Goal: Transaction & Acquisition: Purchase product/service

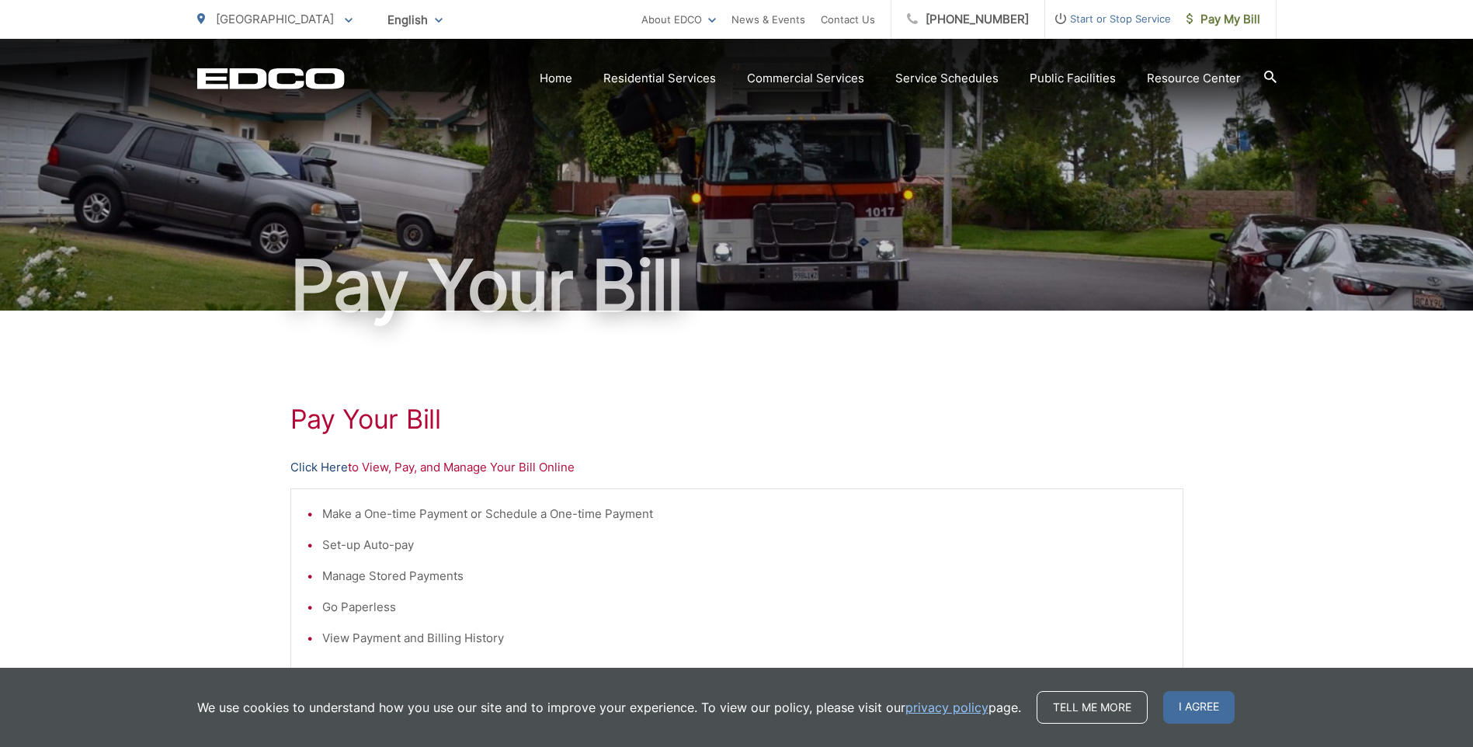
click at [336, 471] on link "Click Here" at bounding box center [318, 467] width 57 height 19
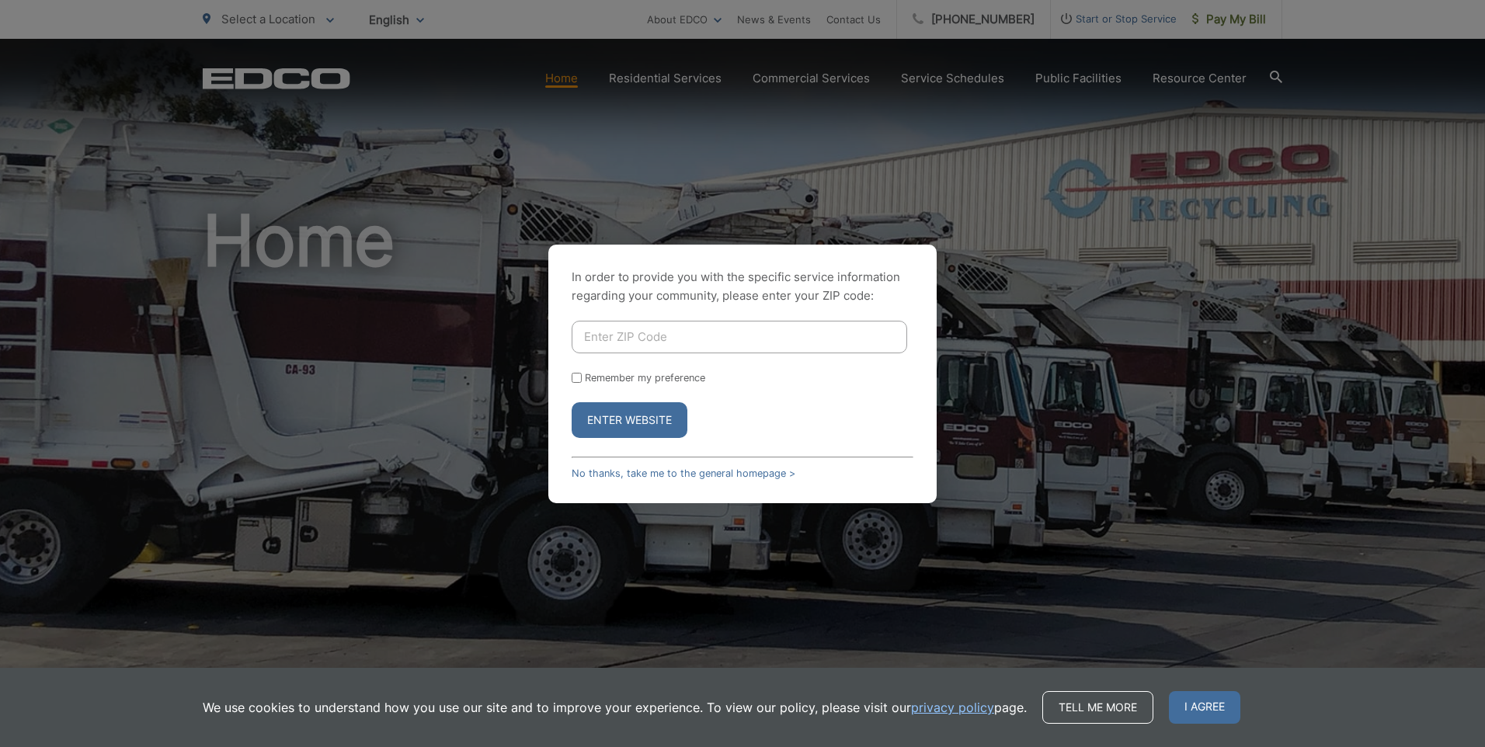
click at [722, 329] on input "Enter ZIP Code" at bounding box center [740, 337] width 336 height 33
type input "92021"
click at [608, 426] on button "Enter Website" at bounding box center [630, 420] width 116 height 36
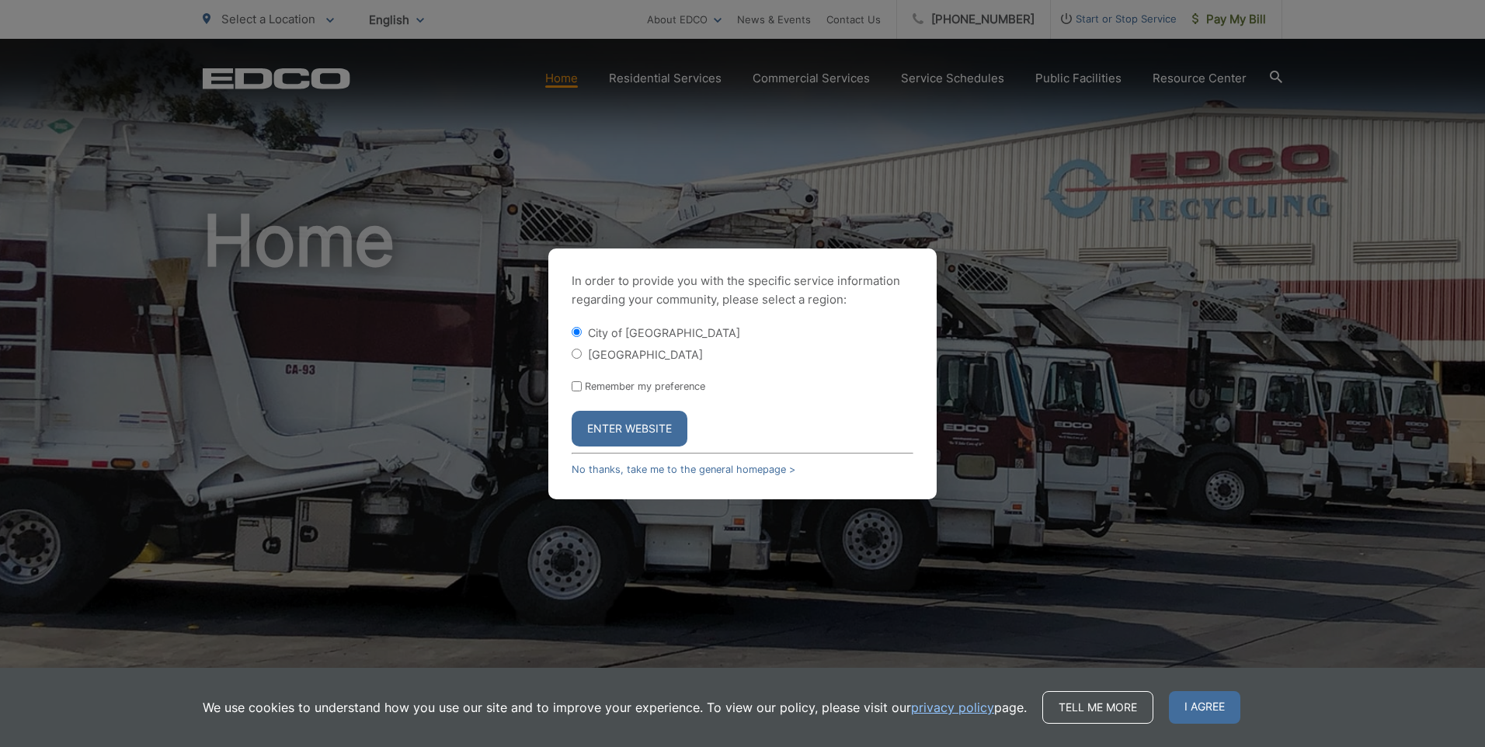
click at [641, 432] on button "Enter Website" at bounding box center [630, 429] width 116 height 36
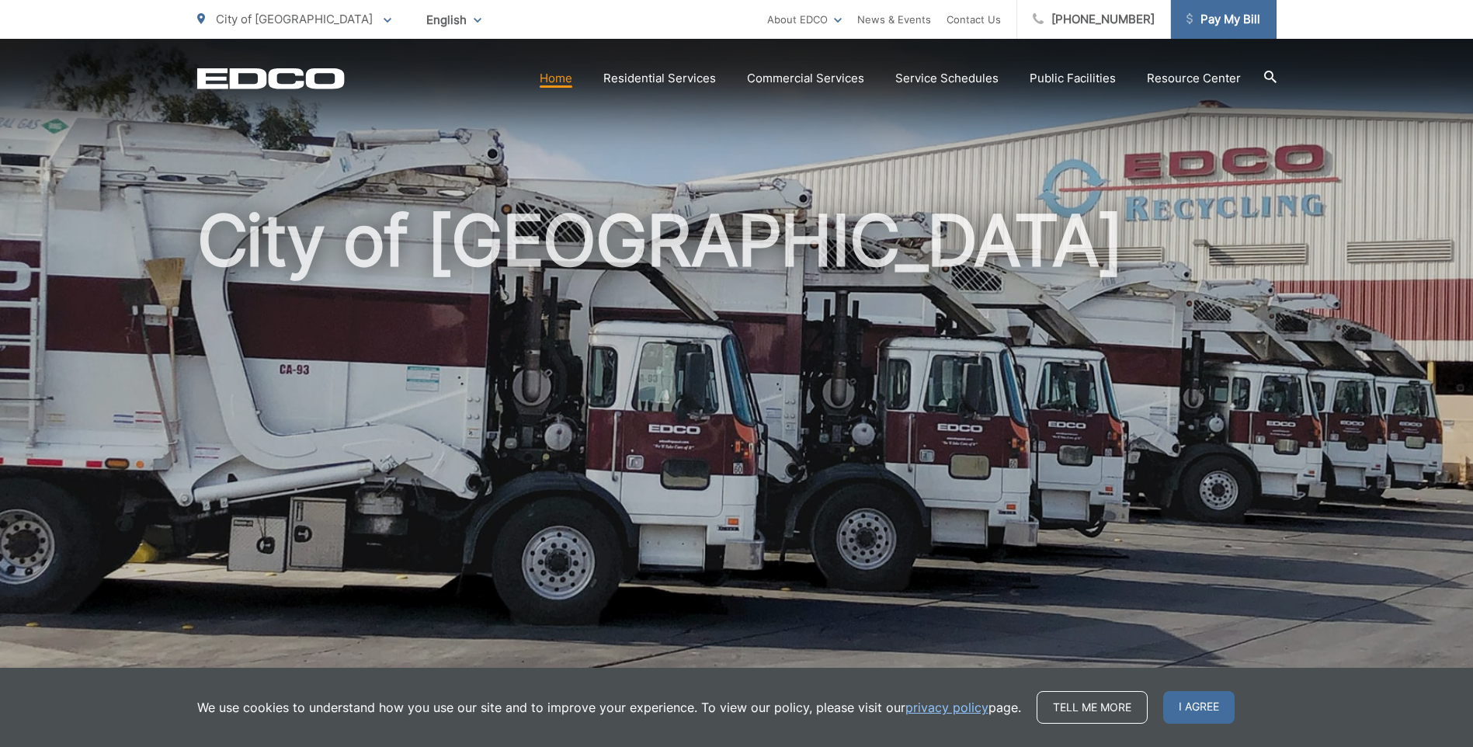
click at [1204, 10] on span "Pay My Bill" at bounding box center [1224, 19] width 74 height 19
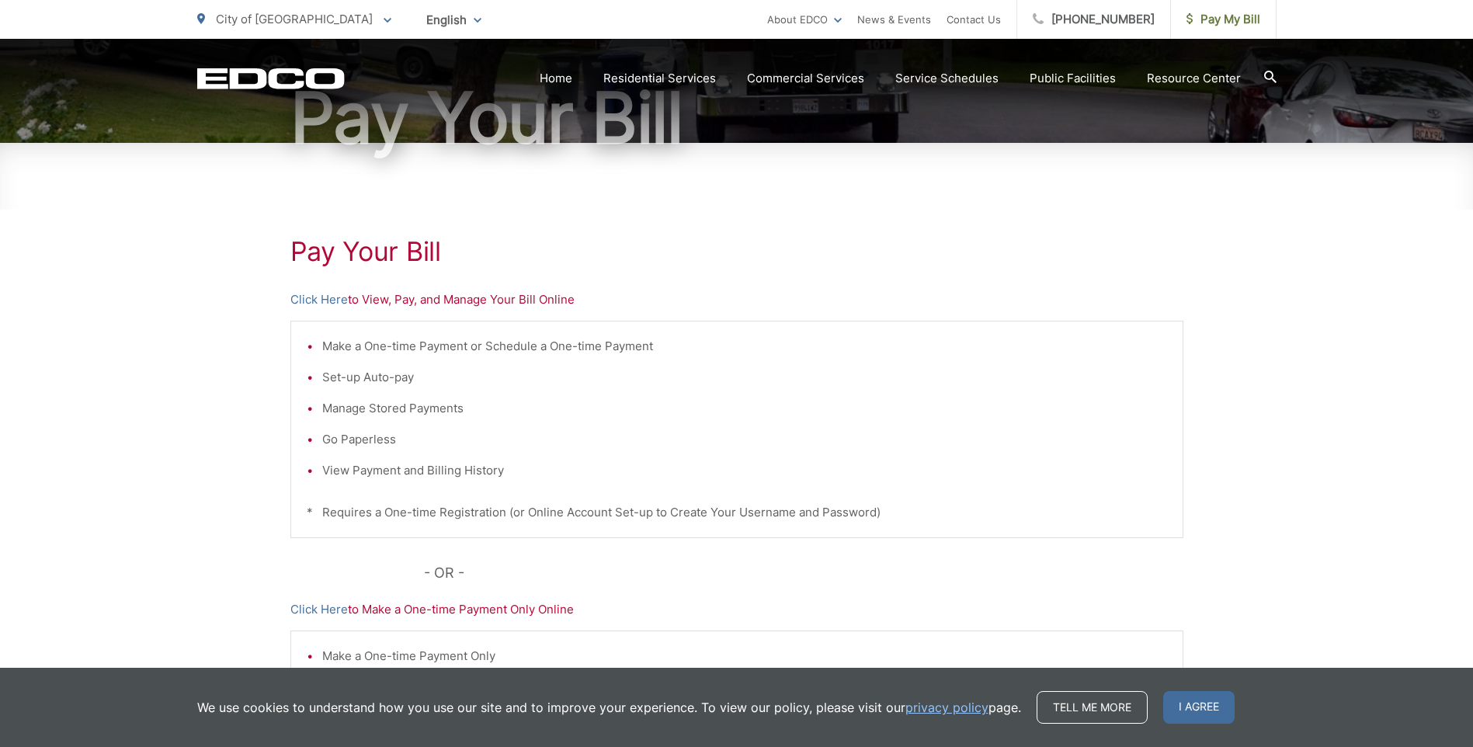
scroll to position [311, 0]
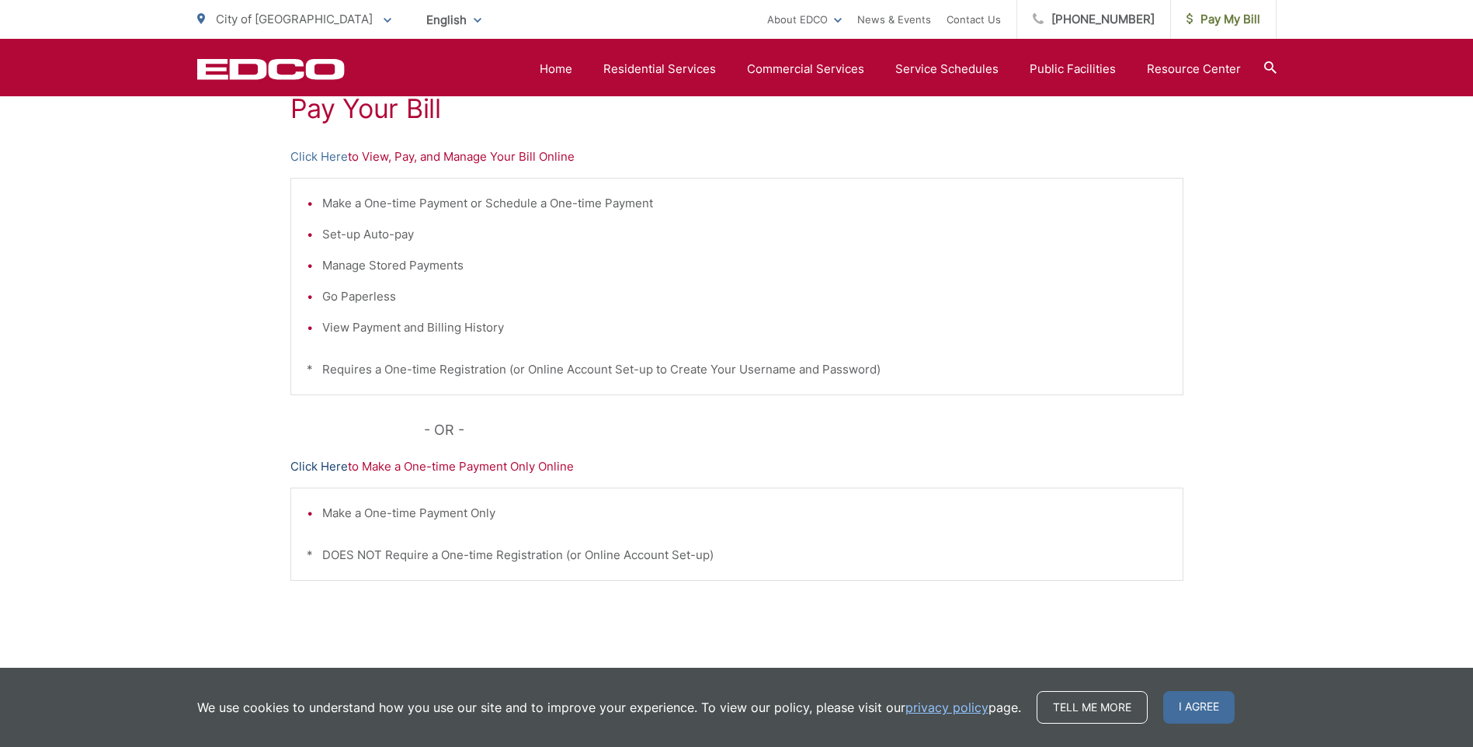
click at [332, 465] on link "Click Here" at bounding box center [318, 466] width 57 height 19
